Goal: Task Accomplishment & Management: Complete application form

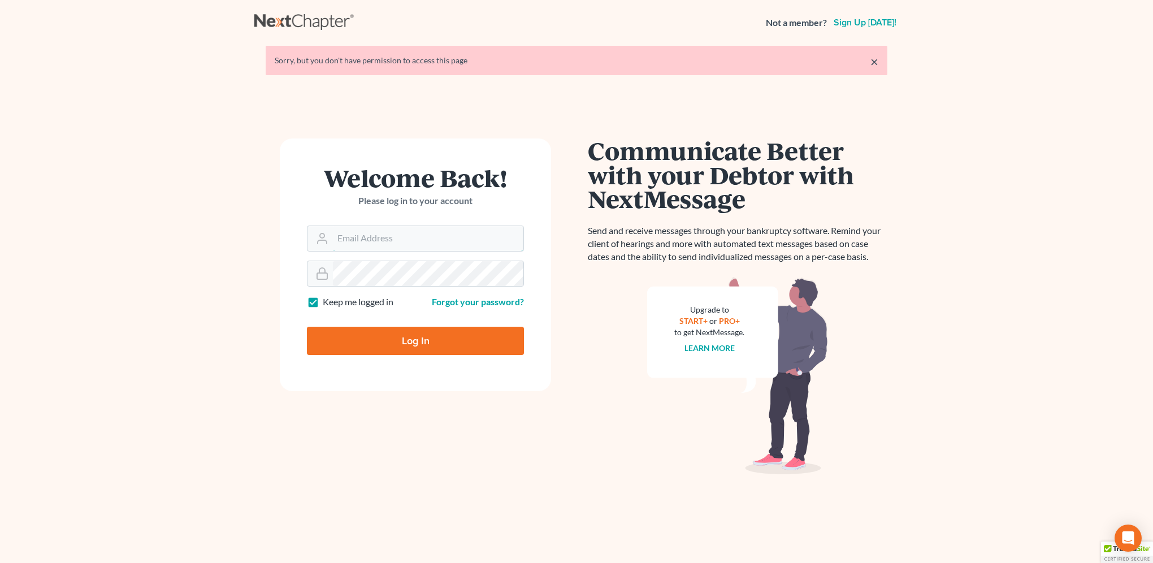
type input "[EMAIL_ADDRESS][DOMAIN_NAME]"
click at [412, 345] on input "Log In" at bounding box center [415, 341] width 217 height 28
type input "Thinking..."
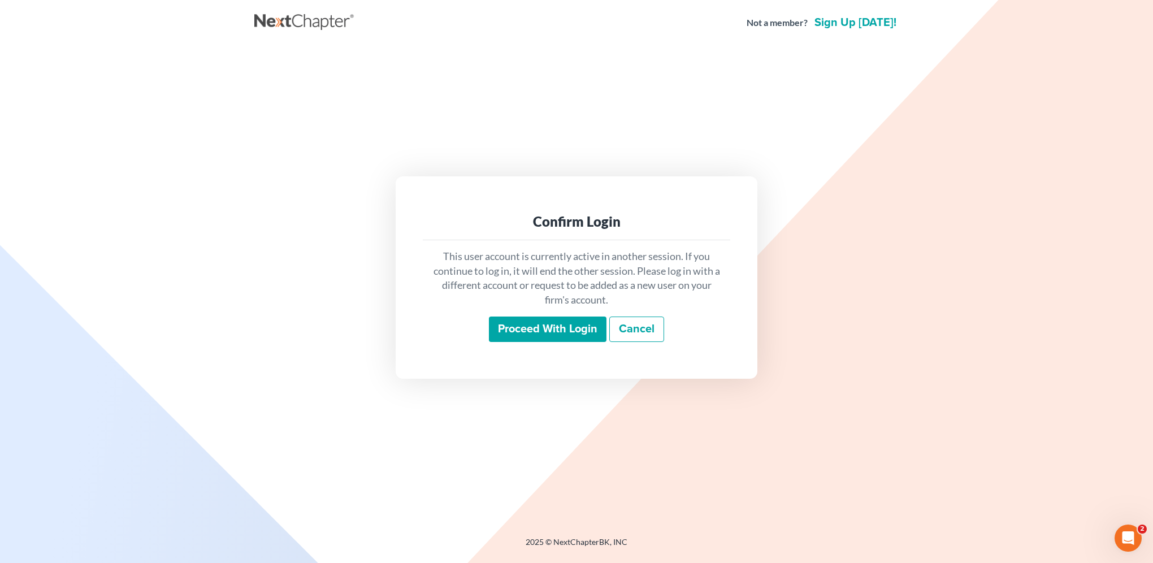
click at [537, 324] on input "Proceed with login" at bounding box center [548, 330] width 118 height 26
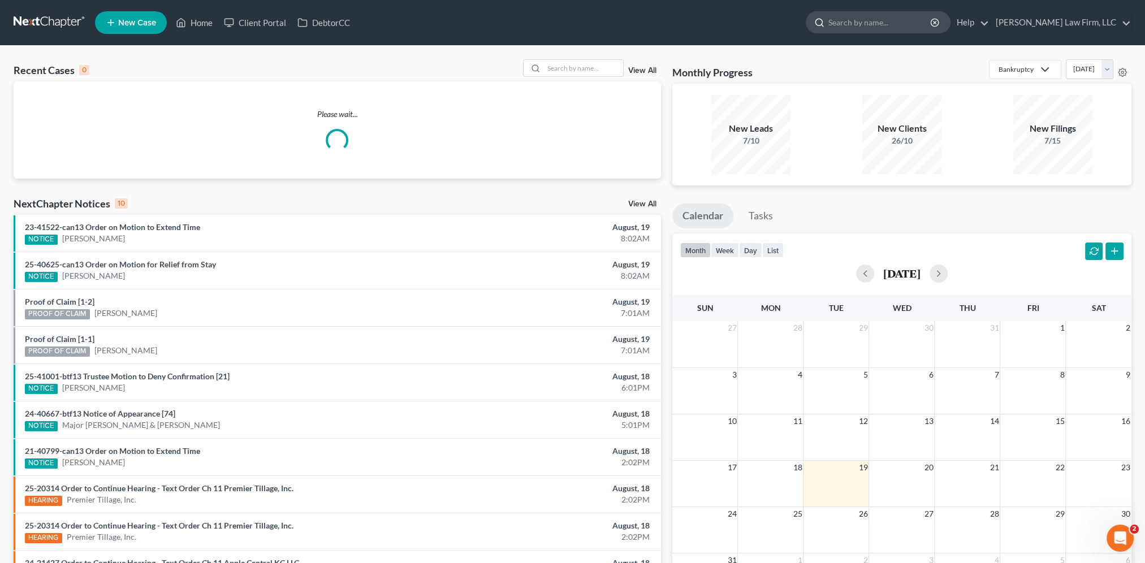
click at [910, 21] on input "search" at bounding box center [879, 22] width 103 height 21
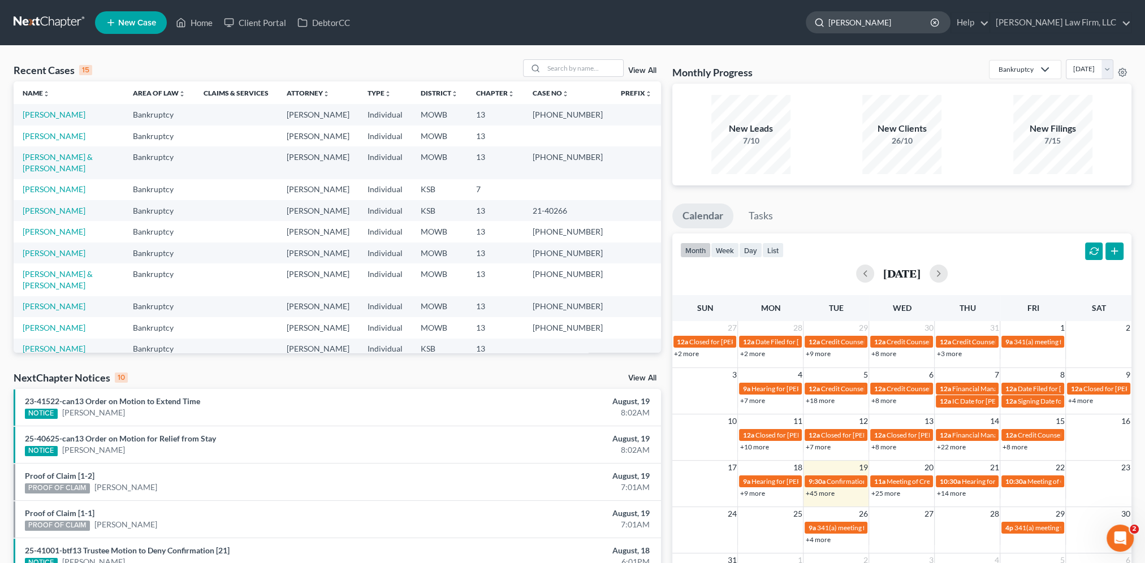
type input "[PERSON_NAME]"
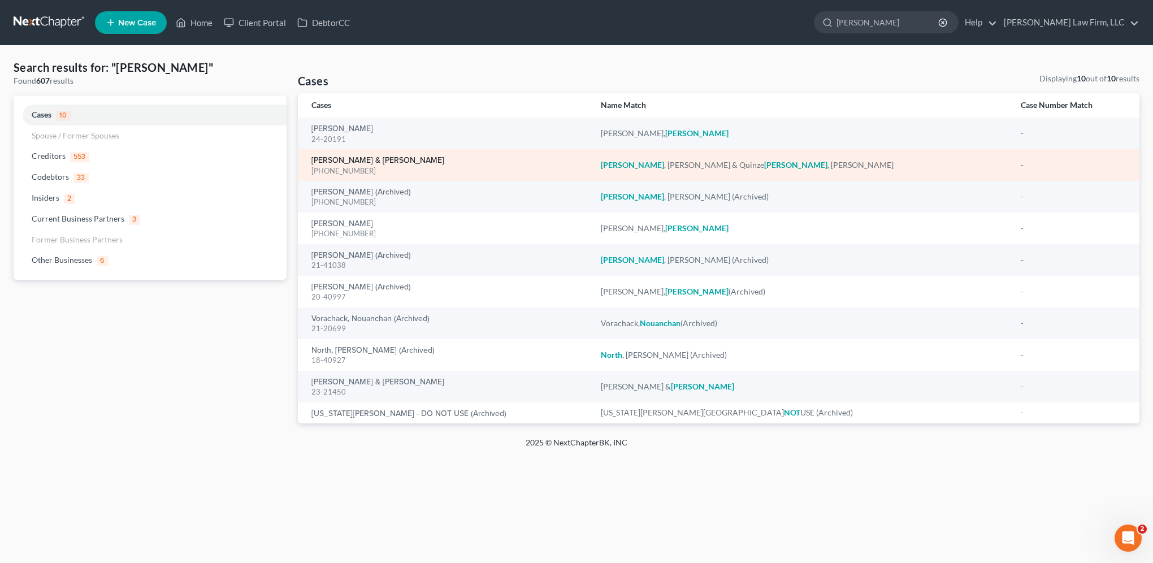
click at [360, 159] on link "Nolan, Brian & Quinze Nolan, Tiffany" at bounding box center [378, 161] width 133 height 8
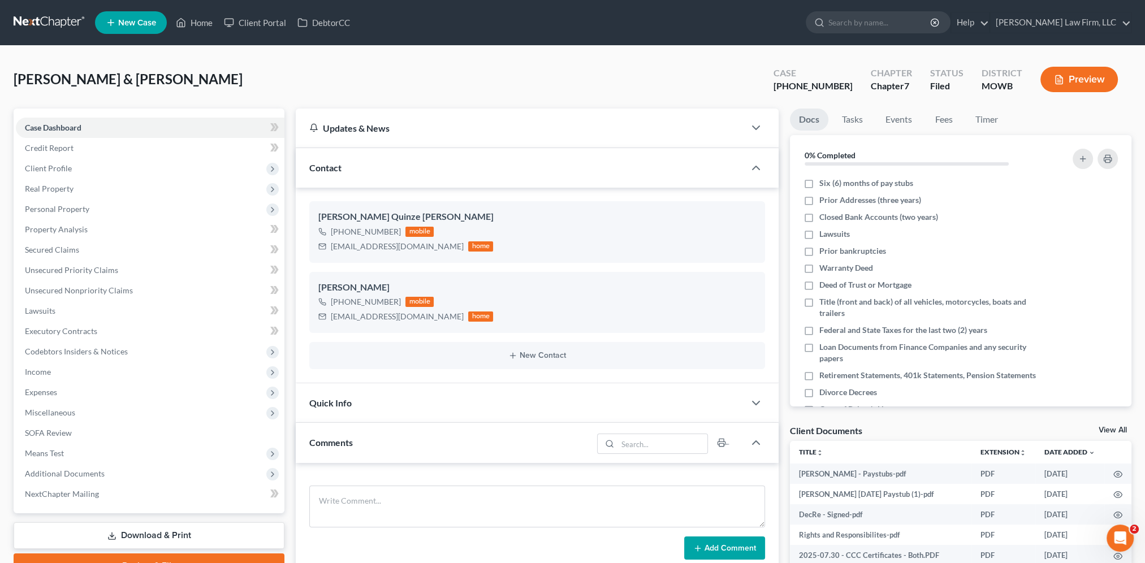
scroll to position [14, 0]
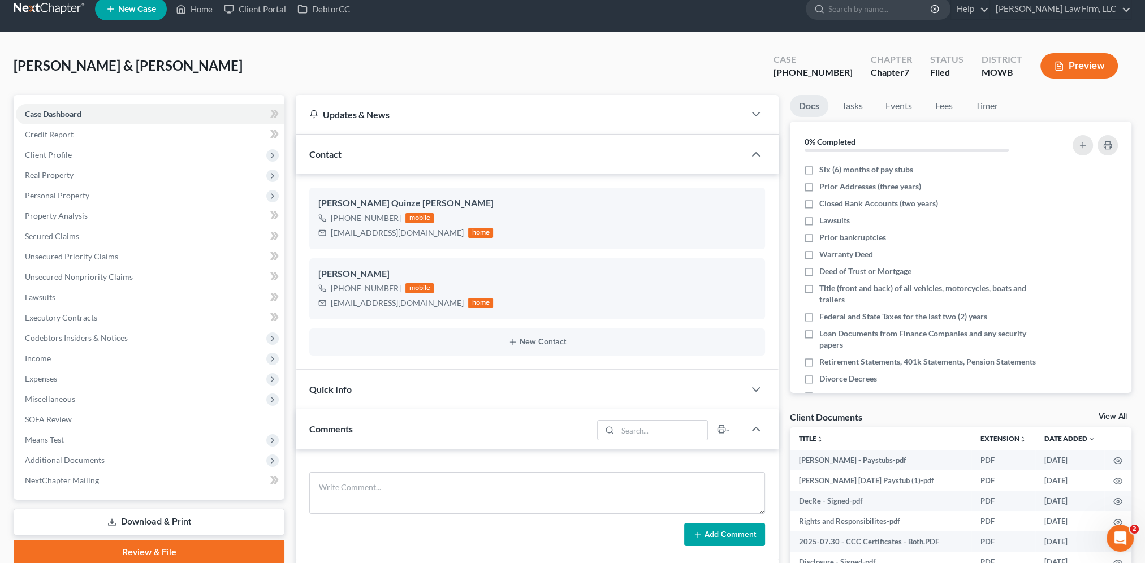
click at [323, 392] on span "Quick Info" at bounding box center [330, 389] width 42 height 11
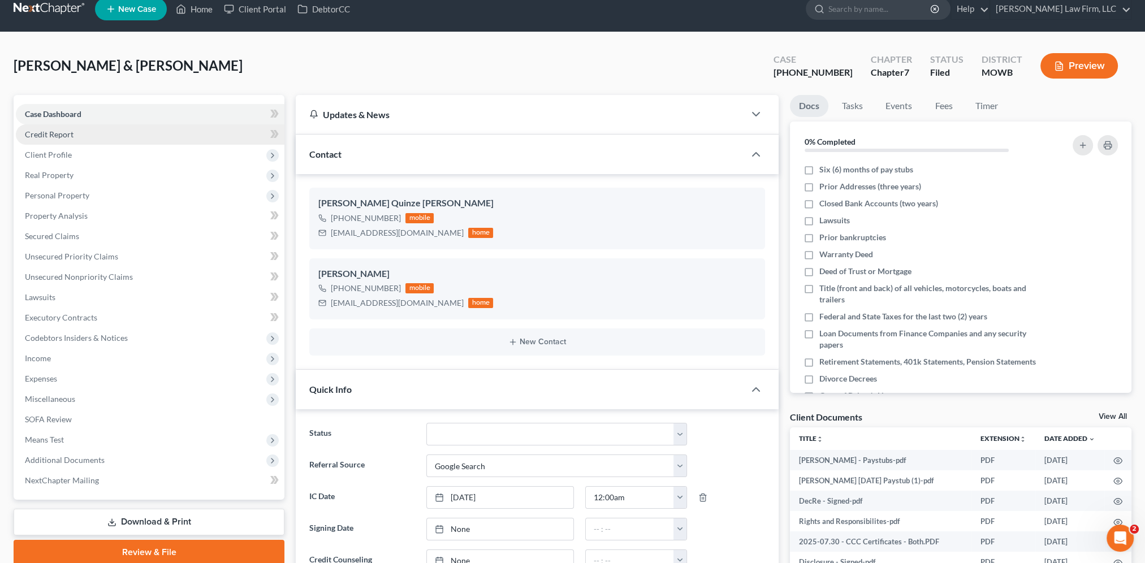
click at [49, 133] on span "Credit Report" at bounding box center [49, 134] width 49 height 10
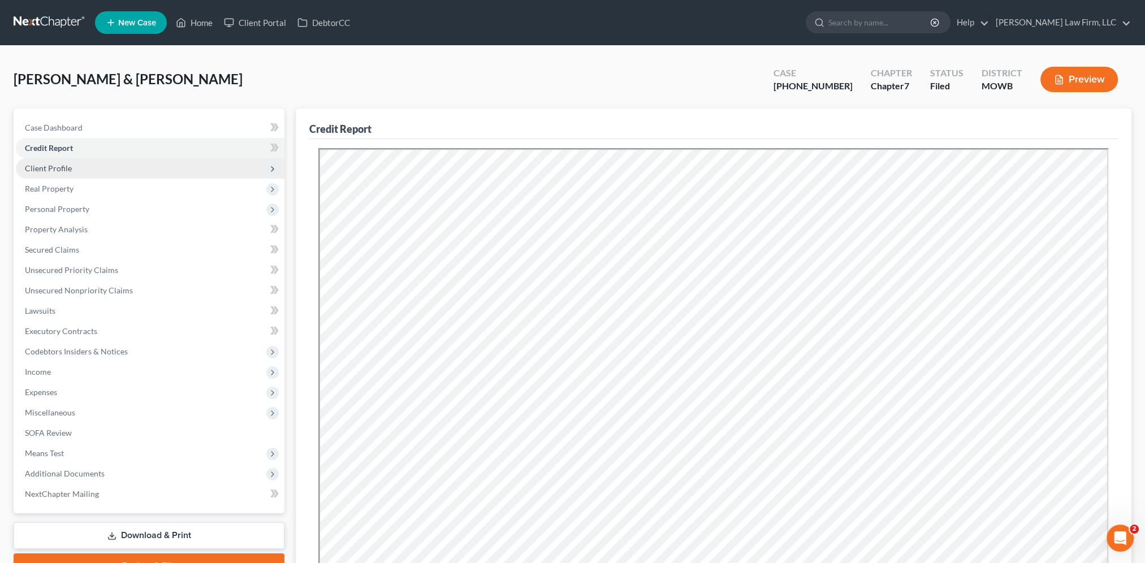
click at [52, 164] on span "Client Profile" at bounding box center [48, 168] width 47 height 10
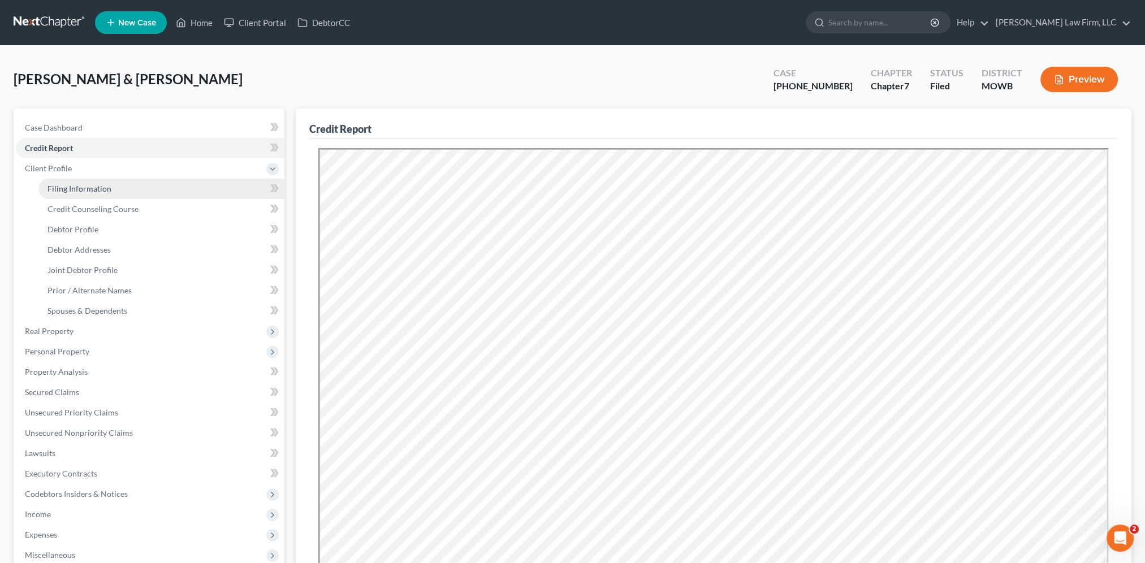
click at [58, 190] on span "Filing Information" at bounding box center [79, 189] width 64 height 10
select select "1"
select select "0"
select select "26"
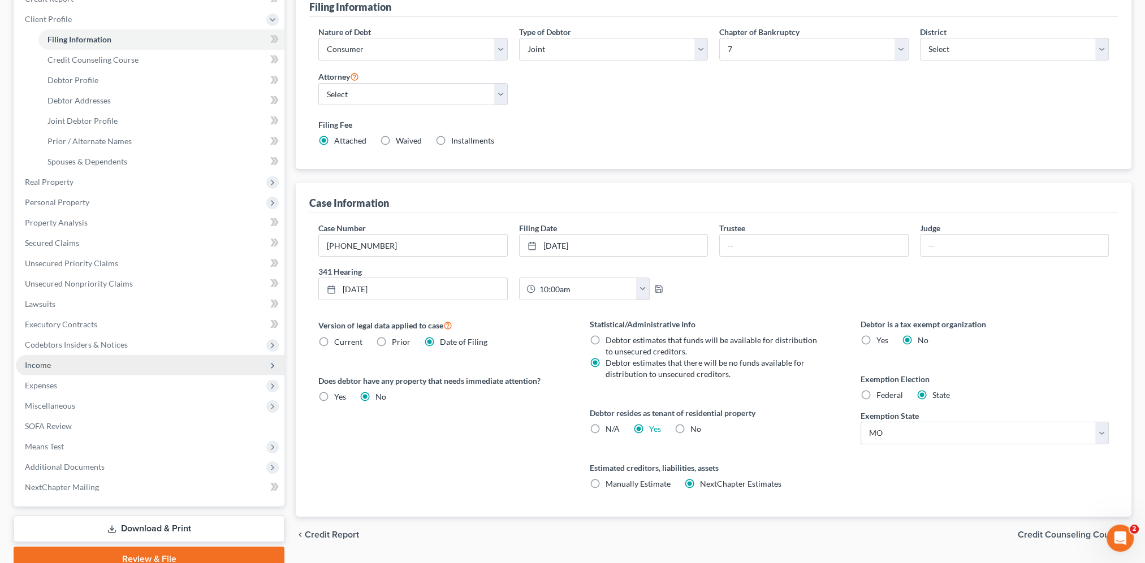
scroll to position [155, 0]
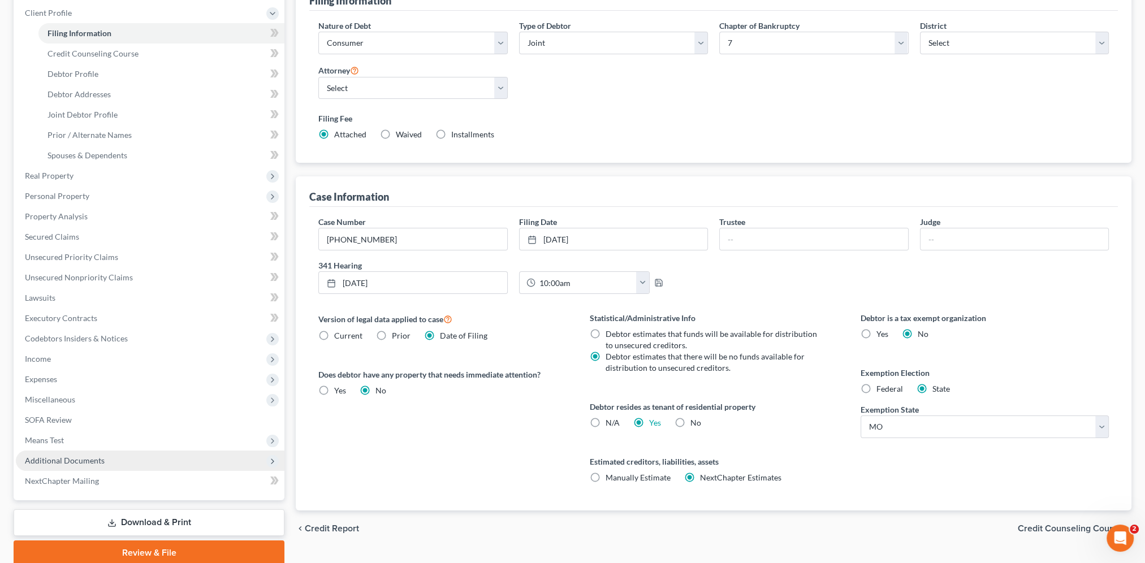
click at [80, 457] on span "Additional Documents" at bounding box center [65, 461] width 80 height 10
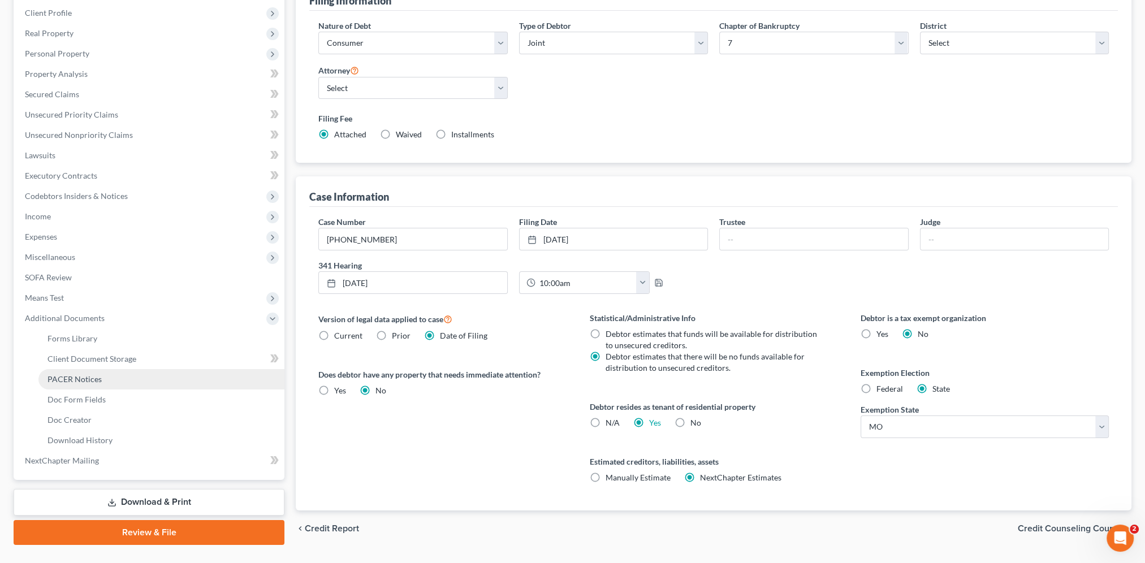
click at [83, 378] on span "PACER Notices" at bounding box center [74, 379] width 54 height 10
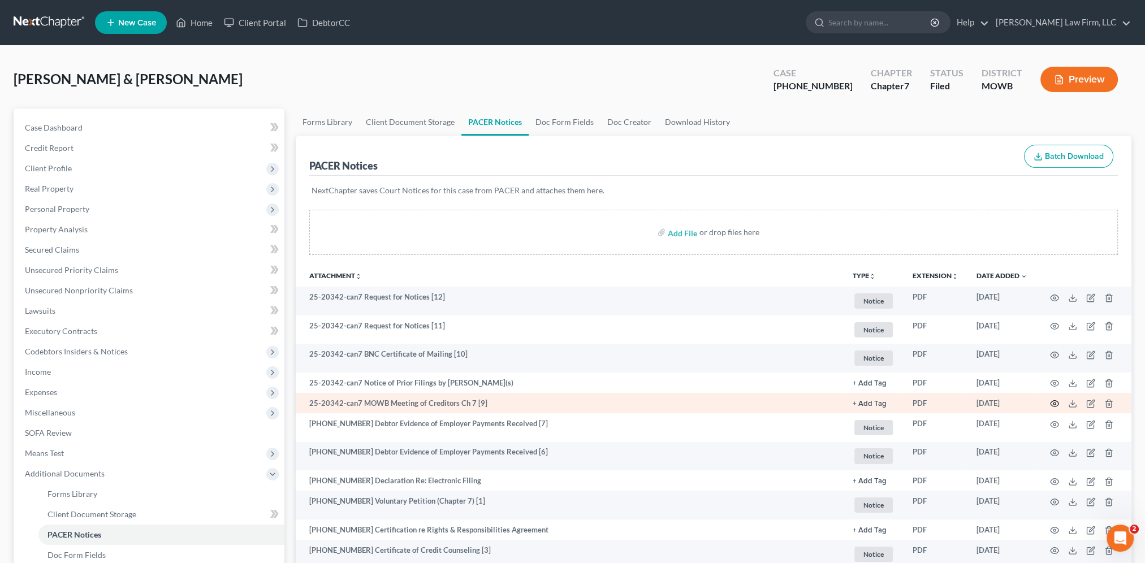
click at [1055, 401] on icon "button" at bounding box center [1054, 403] width 9 height 9
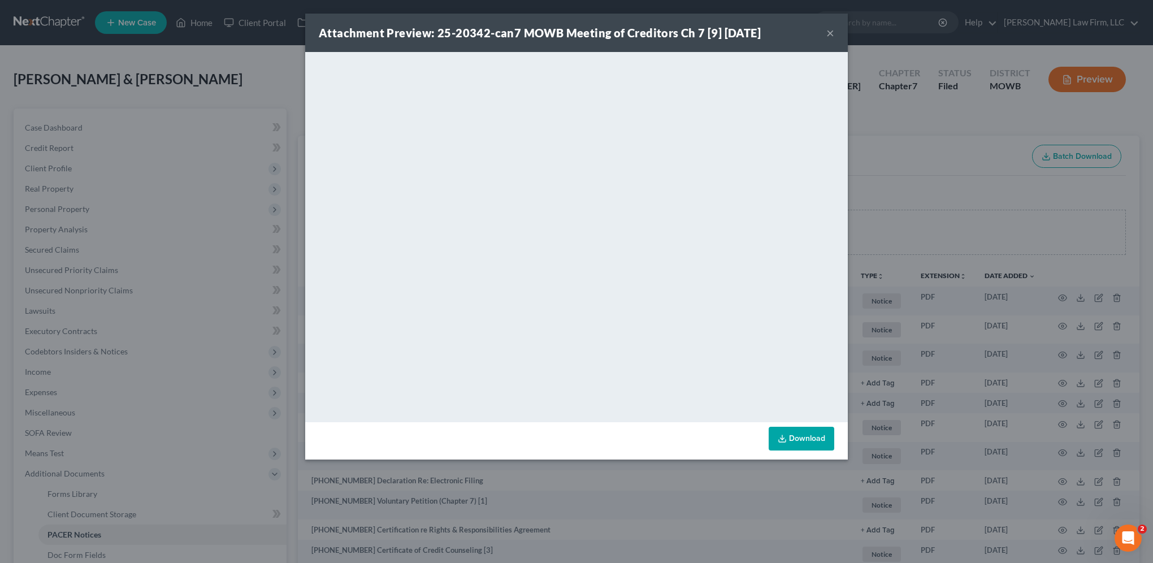
drag, startPoint x: 832, startPoint y: 29, endPoint x: 878, endPoint y: 87, distance: 72.9
click at [832, 29] on button "×" at bounding box center [831, 33] width 8 height 14
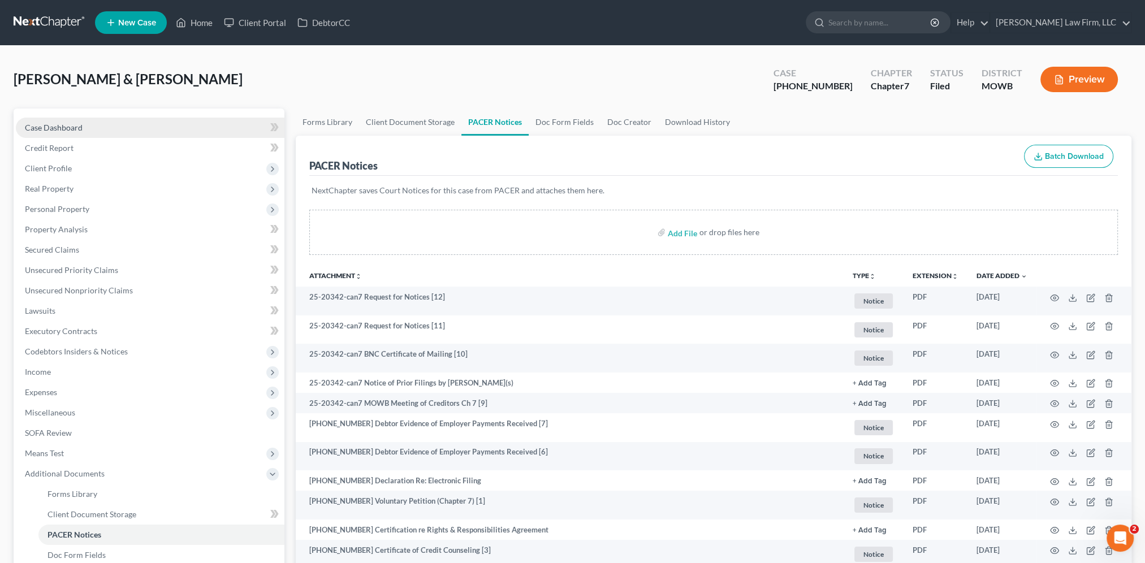
click at [53, 126] on span "Case Dashboard" at bounding box center [54, 128] width 58 height 10
select select "4"
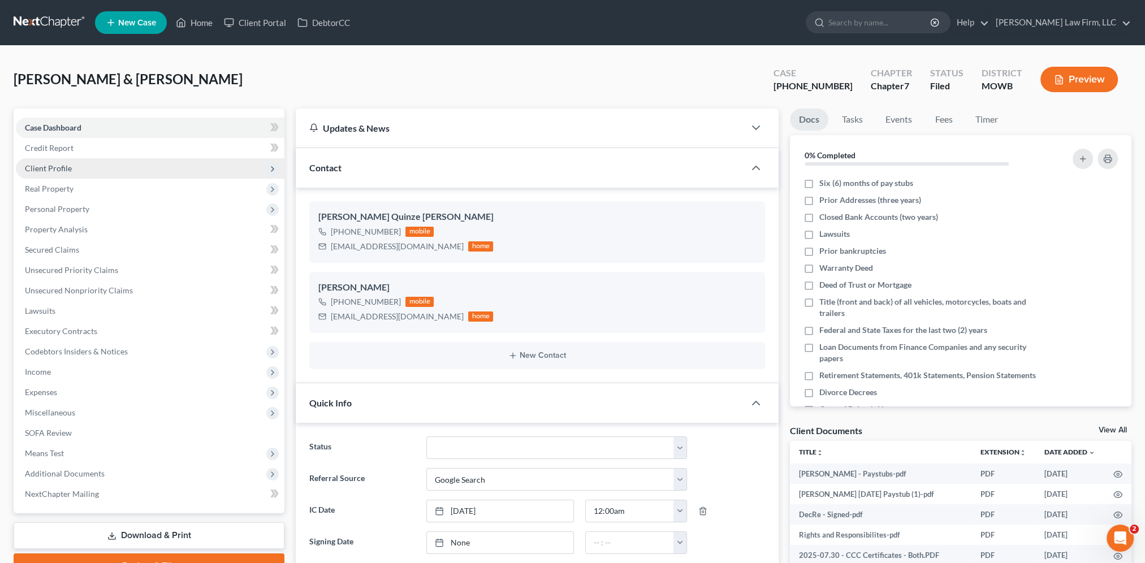
click at [53, 165] on span "Client Profile" at bounding box center [48, 168] width 47 height 10
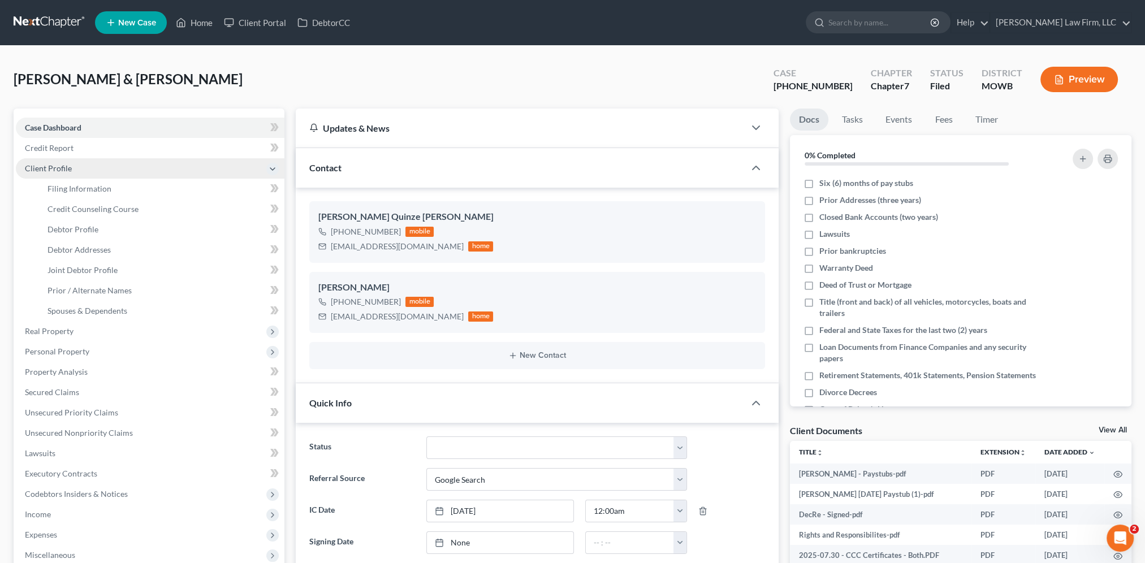
scroll to position [34, 0]
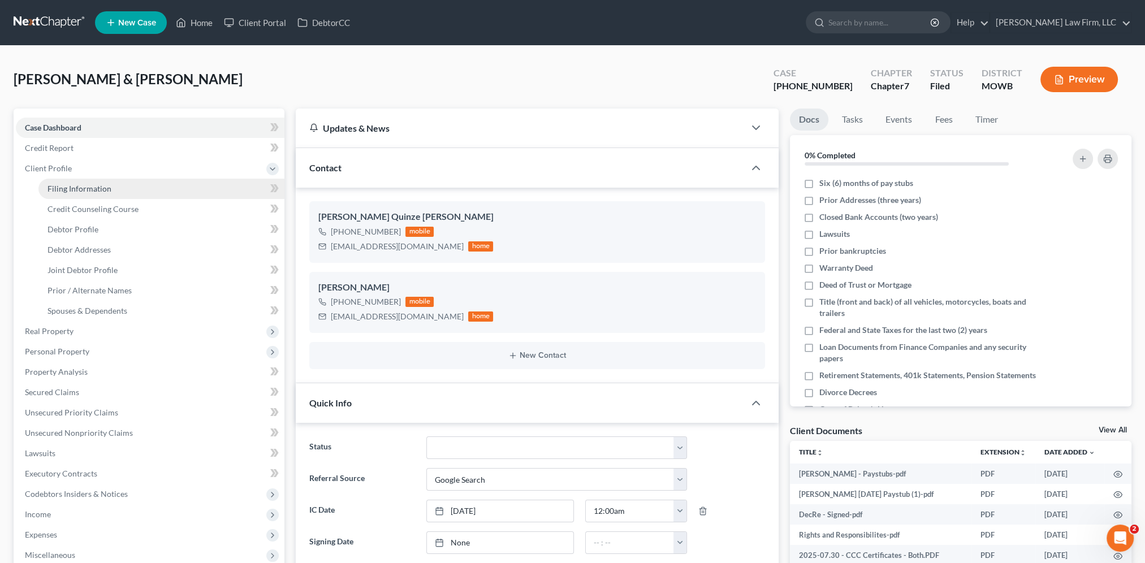
click at [64, 190] on span "Filing Information" at bounding box center [79, 189] width 64 height 10
select select "1"
select select "0"
select select "46"
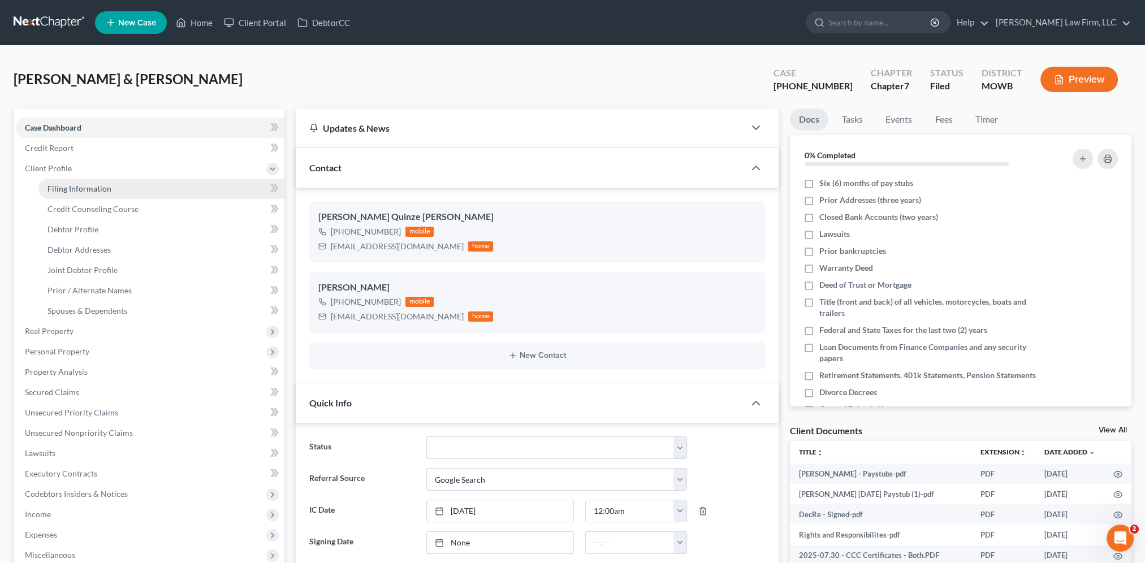
select select "10"
select select "26"
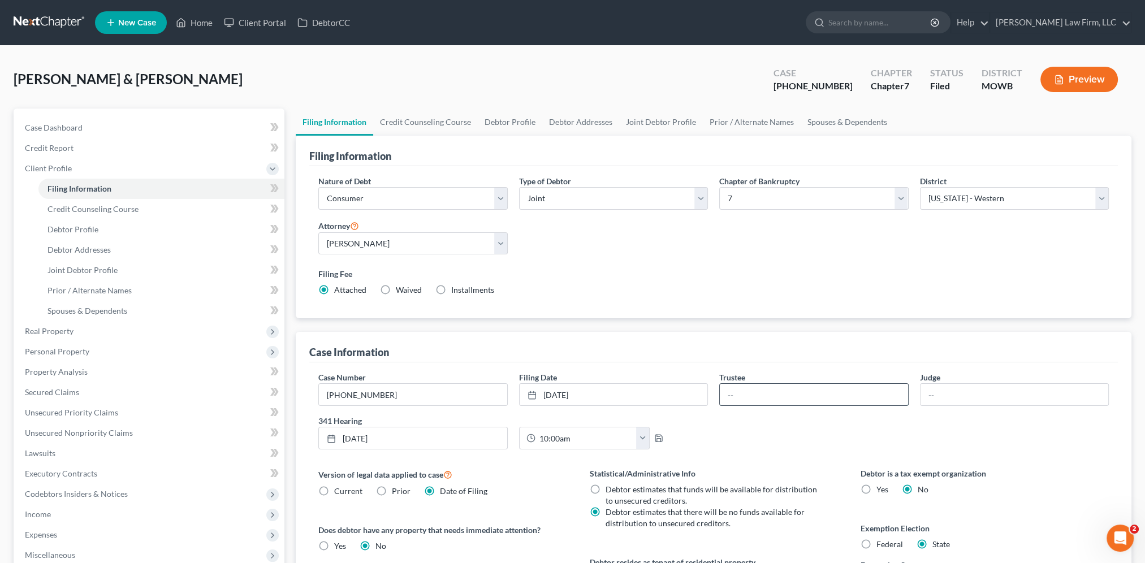
click at [813, 389] on input "text" at bounding box center [814, 394] width 188 height 21
type input "Strauss"
click at [983, 394] on input "text" at bounding box center [1015, 394] width 188 height 21
type input "Norton"
click at [1017, 437] on div "Case Number 25-20342-7 Filing Date 7/31/2025 close Date 7/31/2025 Time 12:00 AM…" at bounding box center [714, 414] width 802 height 87
